Goal: Find specific page/section: Find specific page/section

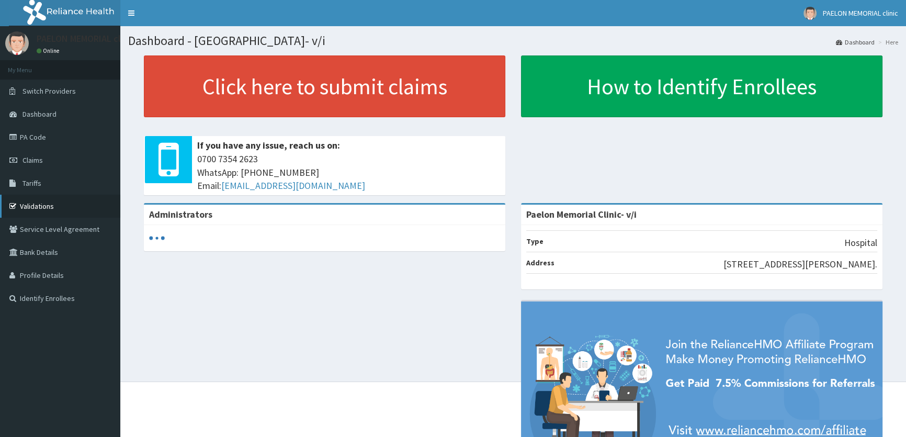
click at [34, 204] on link "Validations" at bounding box center [60, 206] width 120 height 23
click at [56, 200] on link "Validations" at bounding box center [60, 206] width 120 height 23
